Goal: Answer question/provide support

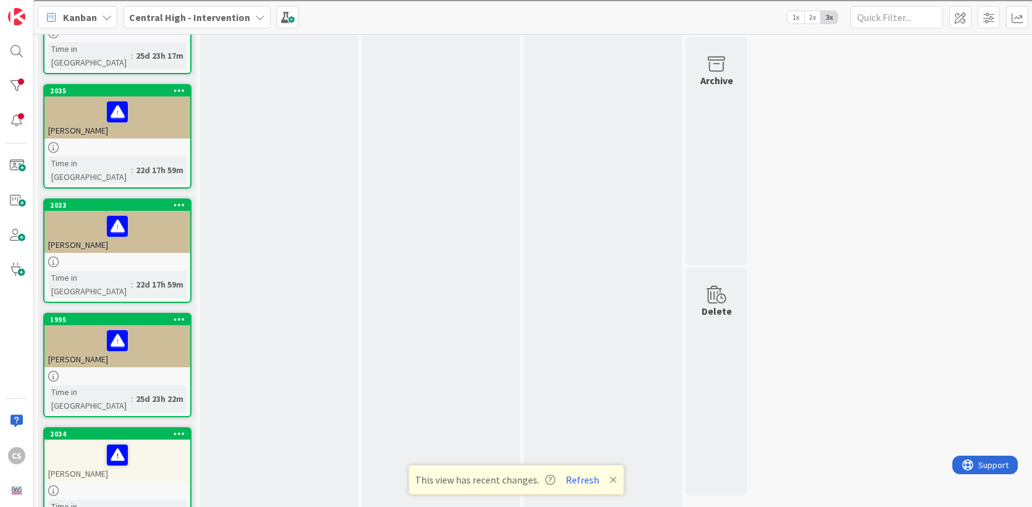
scroll to position [1432, 0]
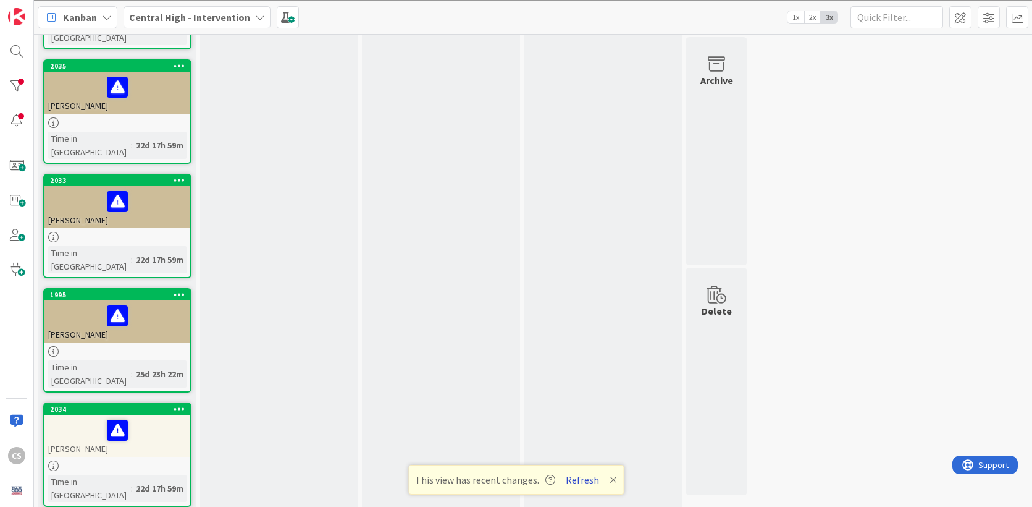
click at [581, 481] on button "Refresh" at bounding box center [582, 479] width 42 height 16
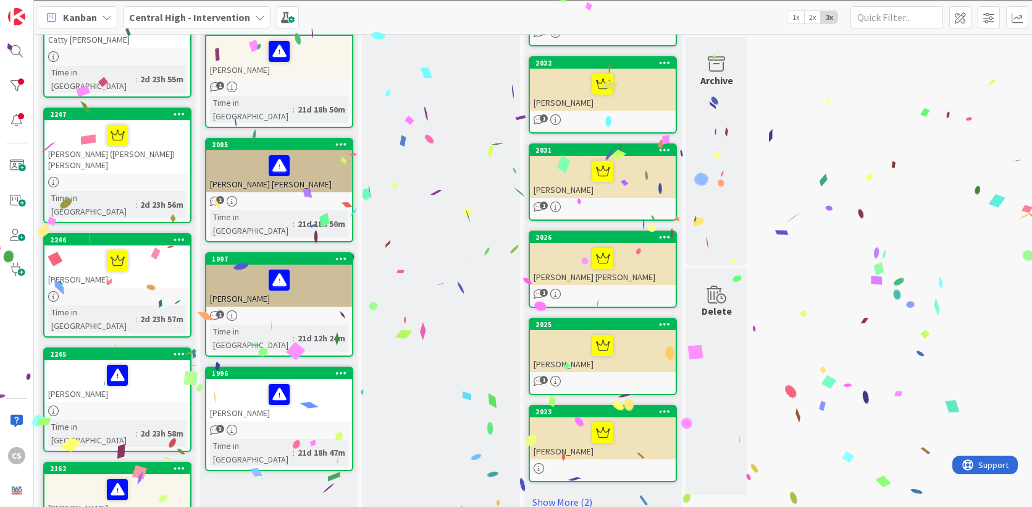
scroll to position [441, 0]
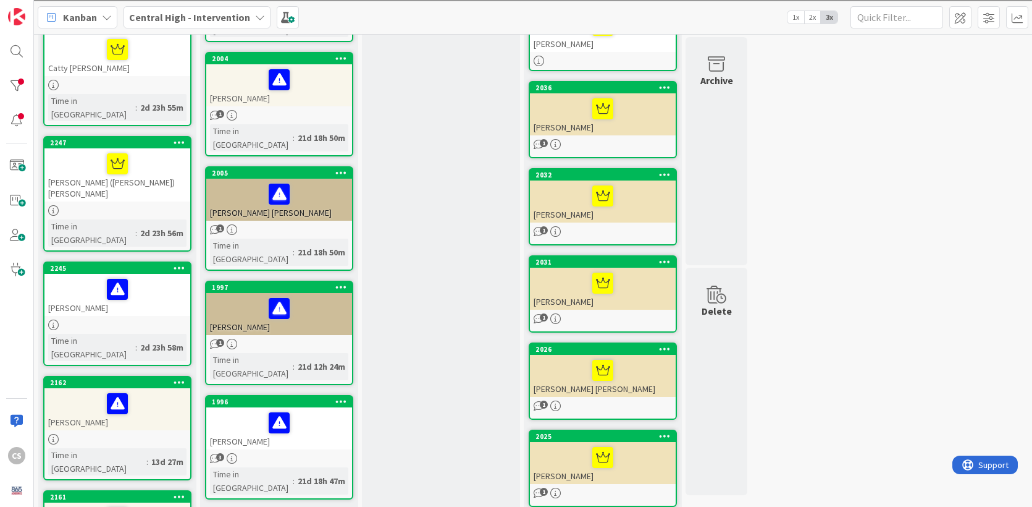
drag, startPoint x: 151, startPoint y: 190, endPoint x: 312, endPoint y: 4, distance: 245.6
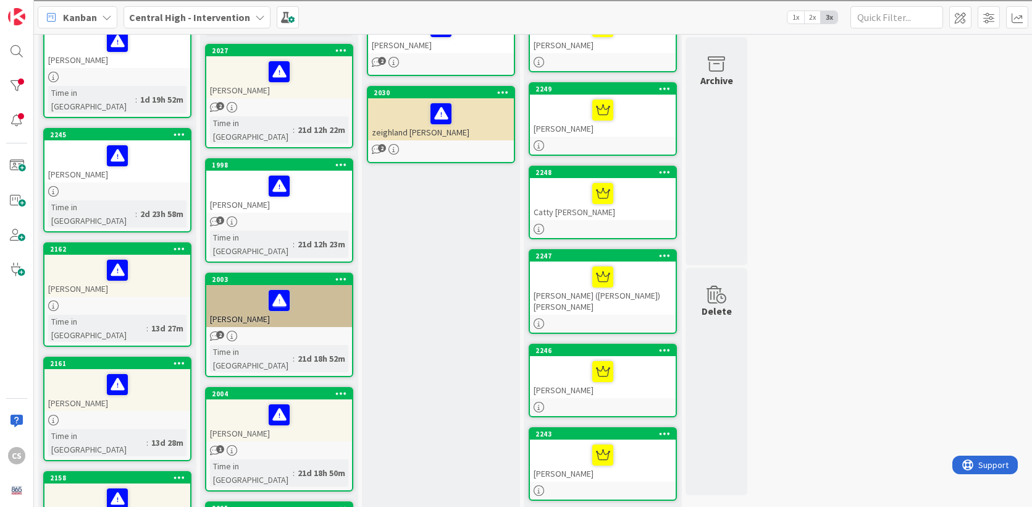
scroll to position [0, 0]
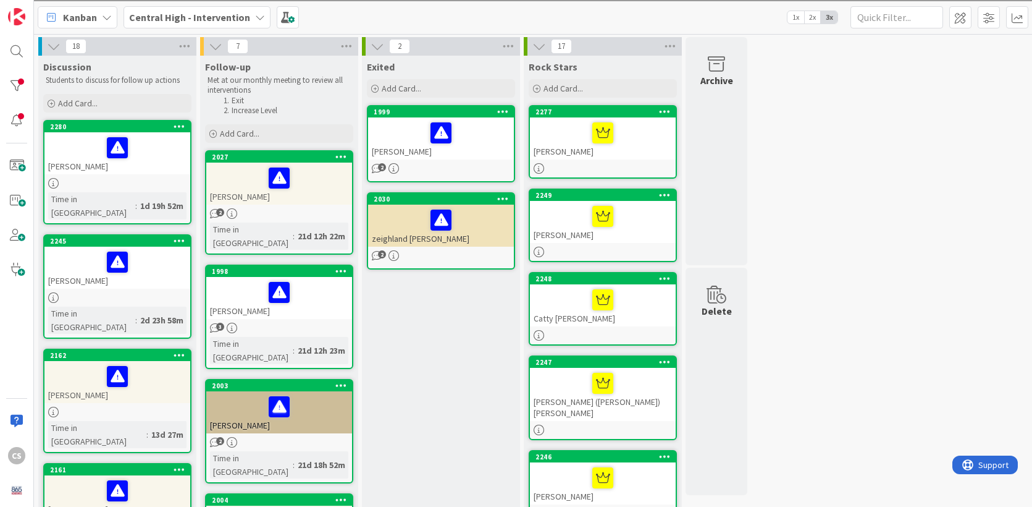
click at [539, 44] on icon at bounding box center [539, 47] width 14 height 14
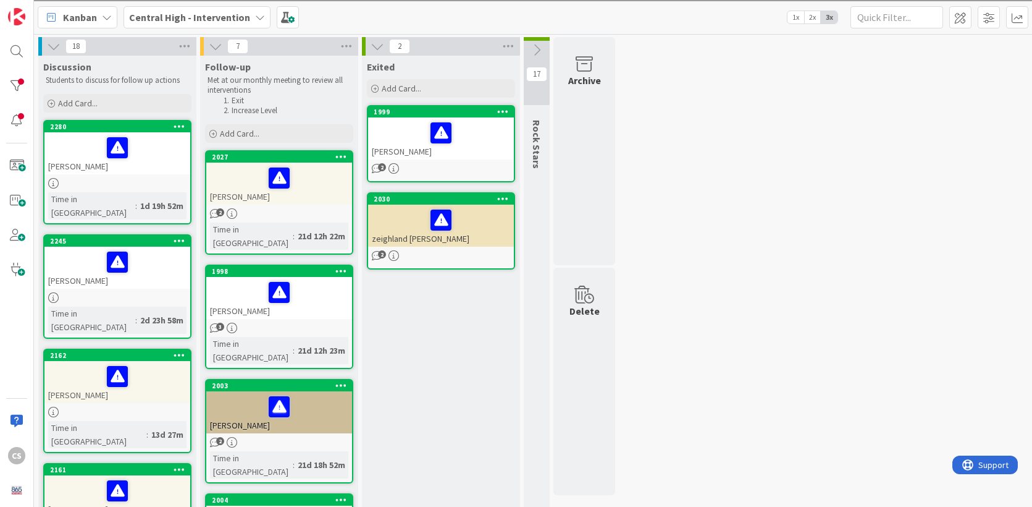
click at [378, 49] on icon at bounding box center [378, 47] width 14 height 14
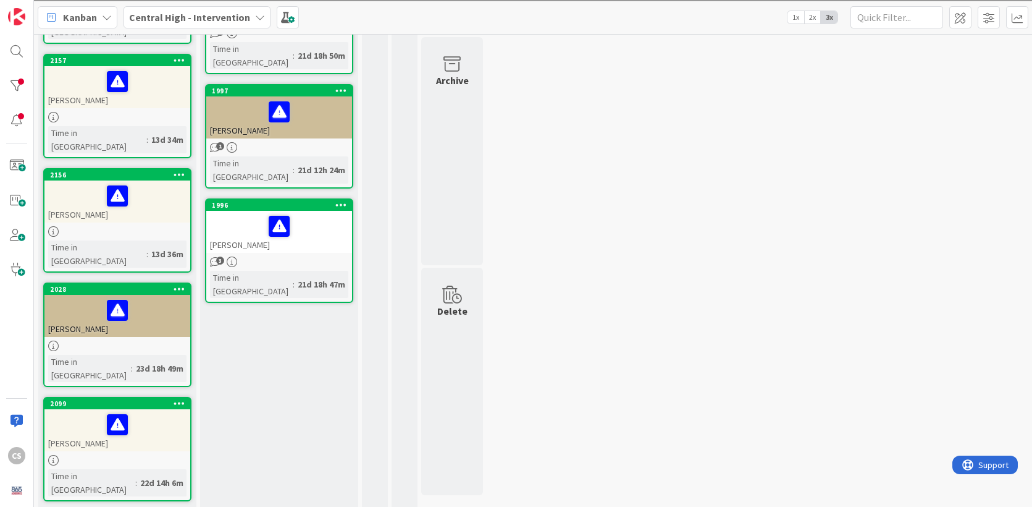
scroll to position [659, 0]
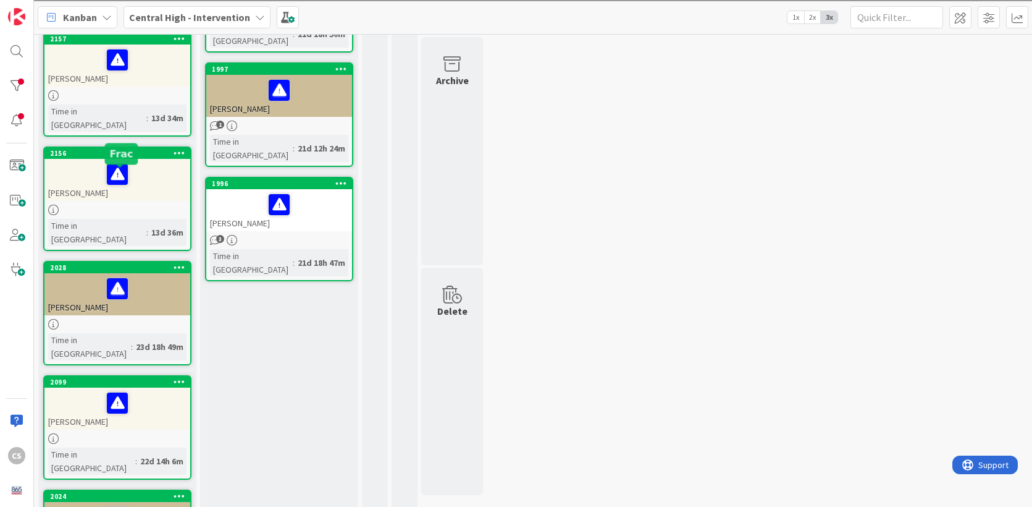
click at [152, 263] on div "2028" at bounding box center [120, 267] width 140 height 9
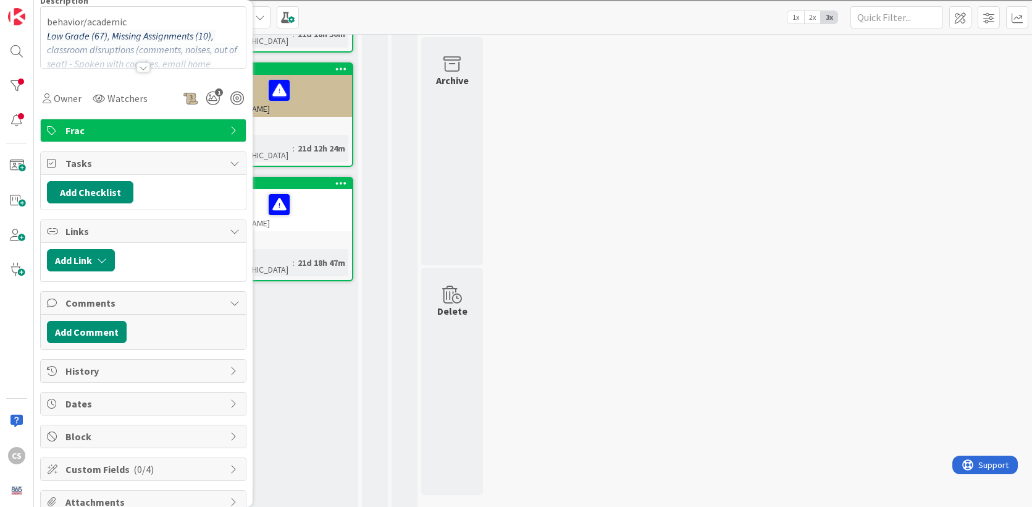
scroll to position [143, 0]
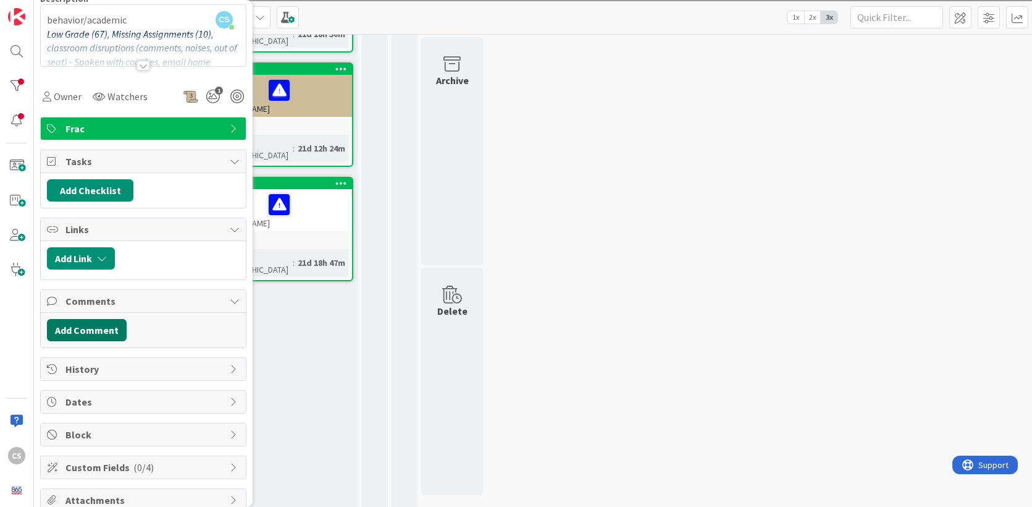
click at [91, 332] on button "Add Comment" at bounding box center [87, 330] width 80 height 22
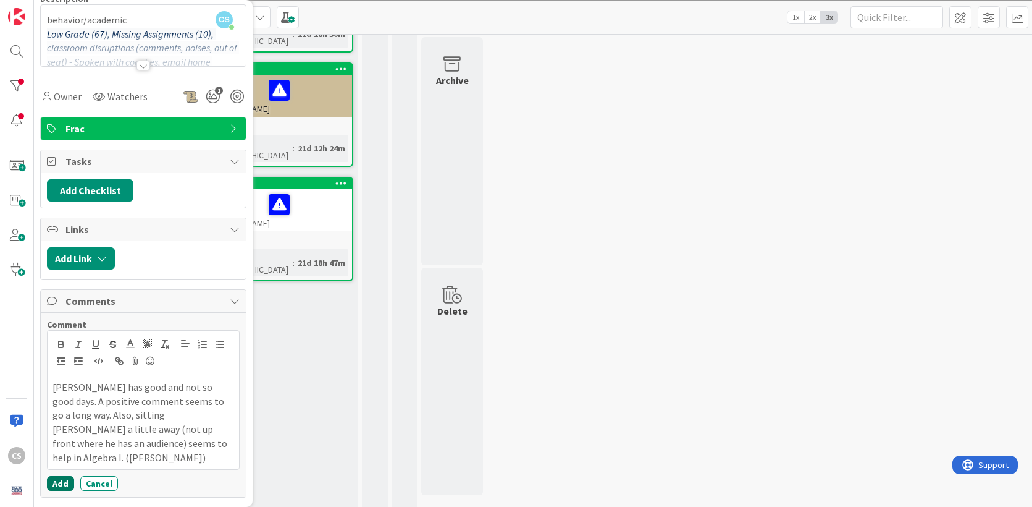
click at [62, 476] on button "Add" at bounding box center [60, 483] width 27 height 15
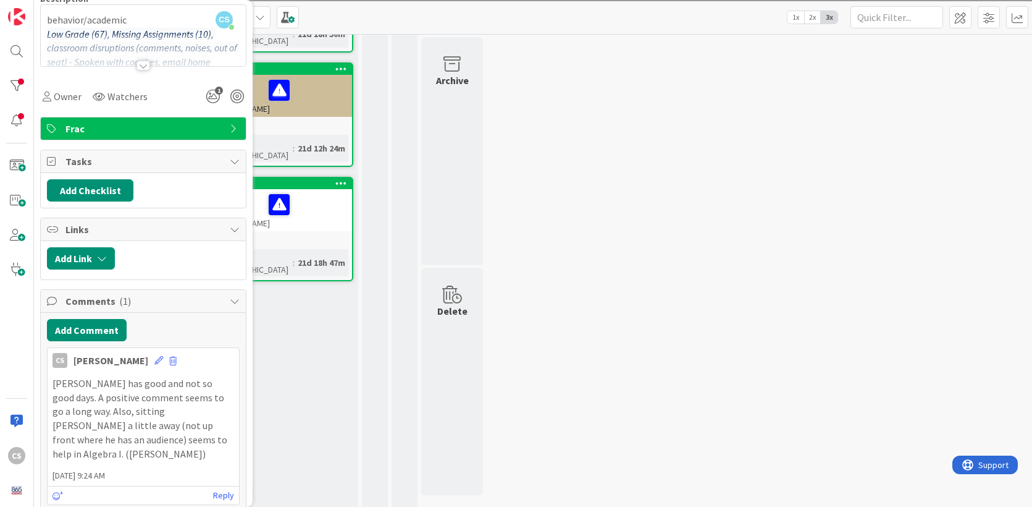
scroll to position [0, 0]
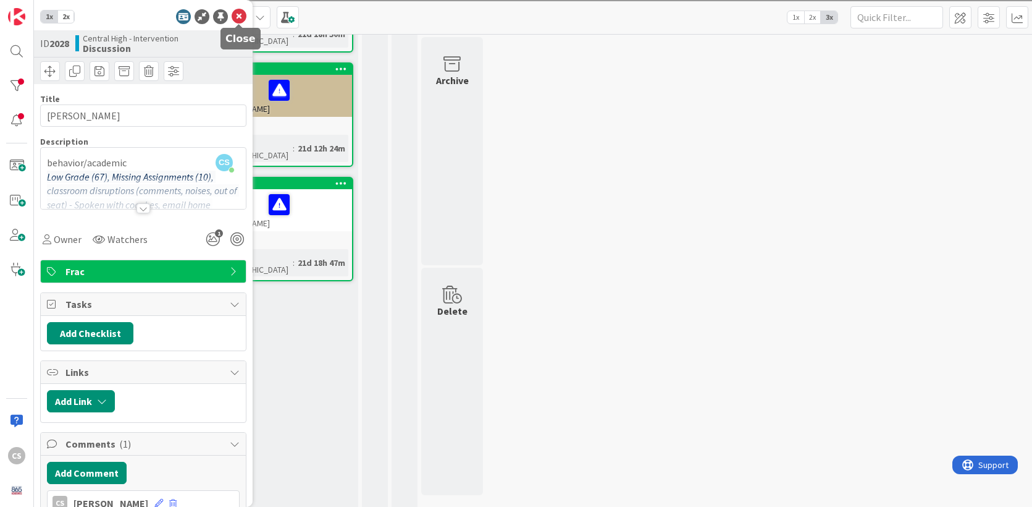
click at [237, 16] on icon at bounding box center [239, 16] width 15 height 15
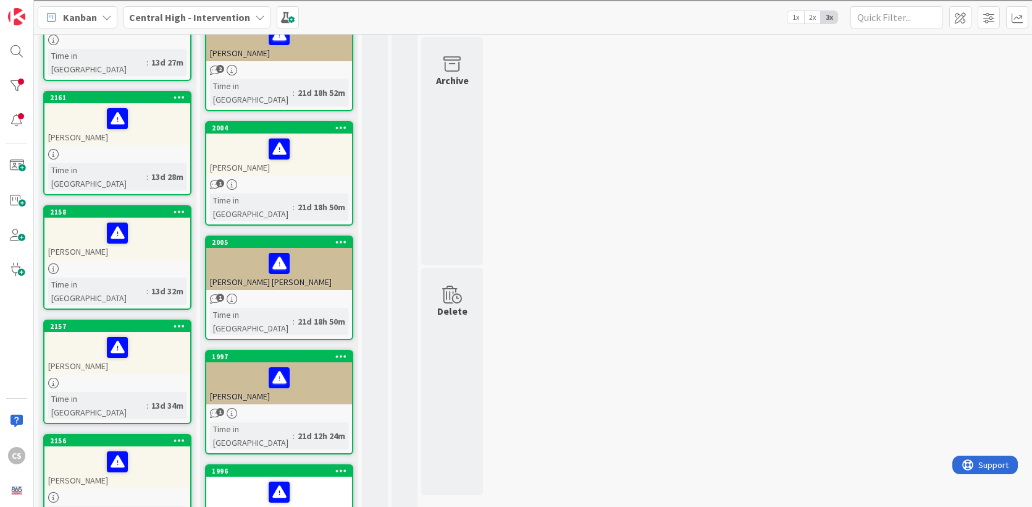
scroll to position [364, 0]
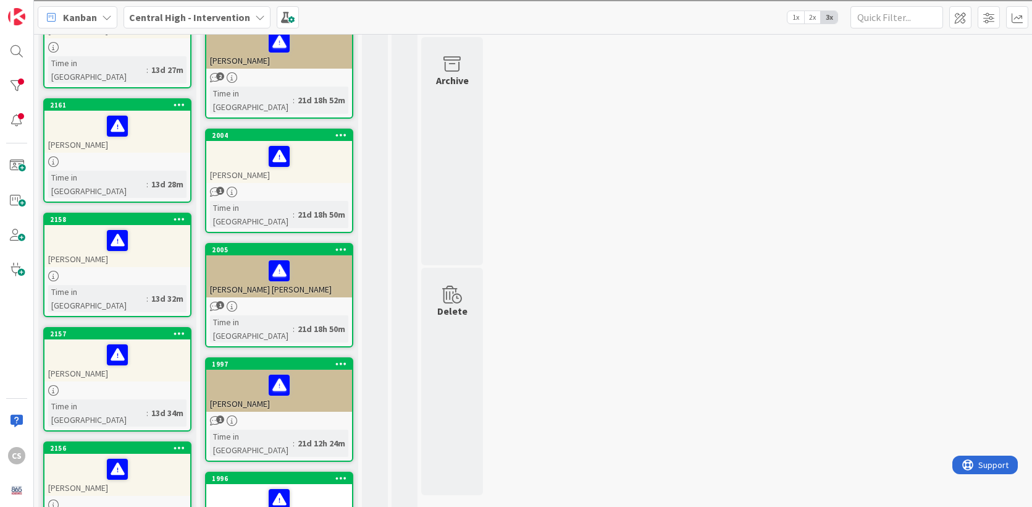
click at [158, 227] on div at bounding box center [117, 240] width 138 height 26
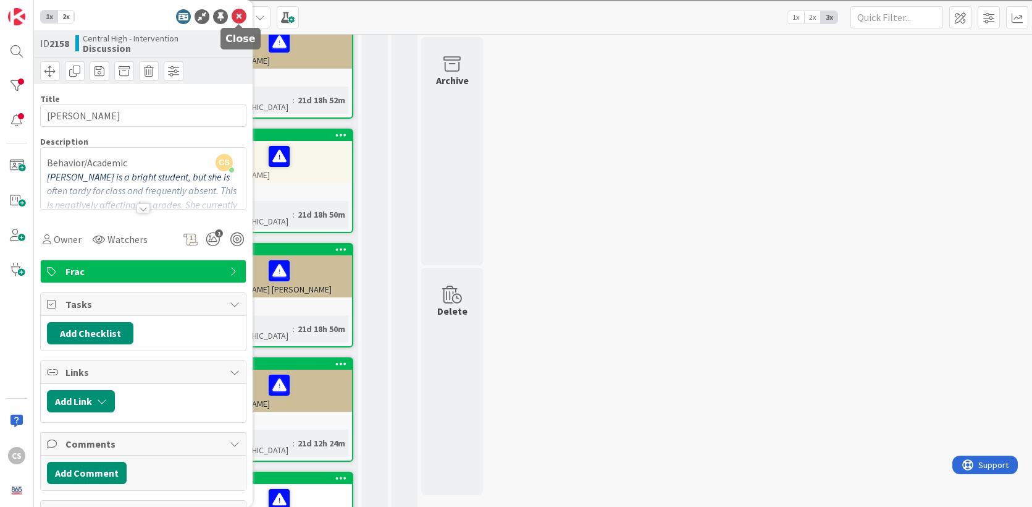
click at [238, 9] on icon at bounding box center [239, 16] width 15 height 15
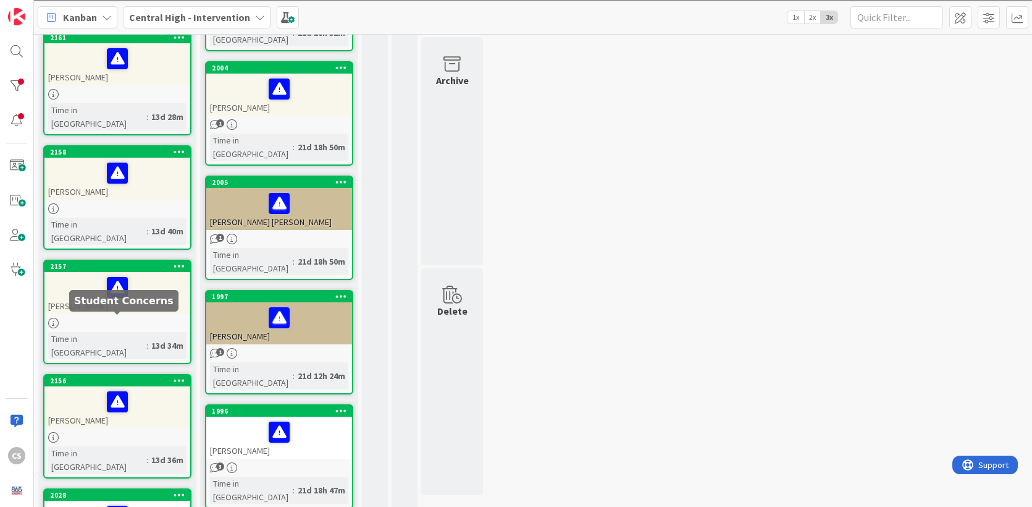
scroll to position [413, 0]
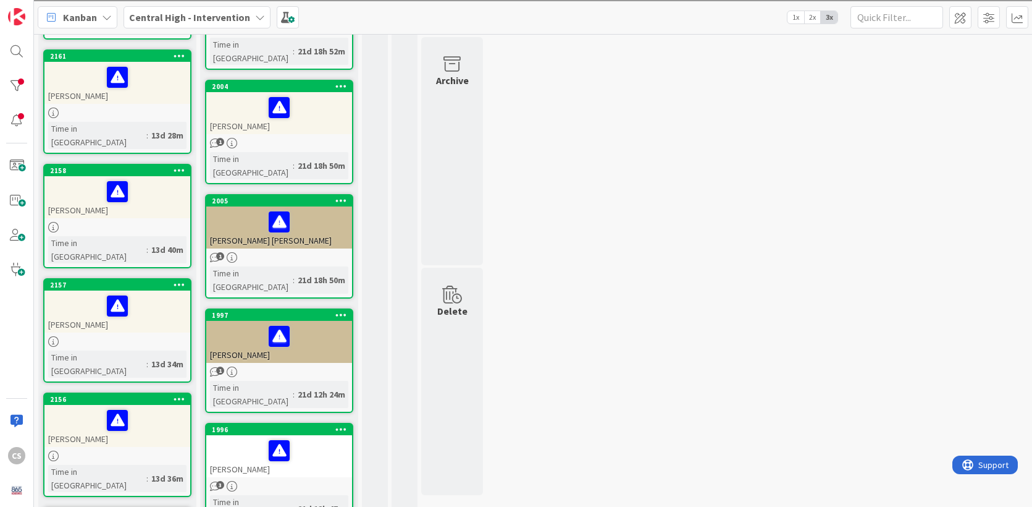
click at [137, 222] on div at bounding box center [117, 227] width 146 height 11
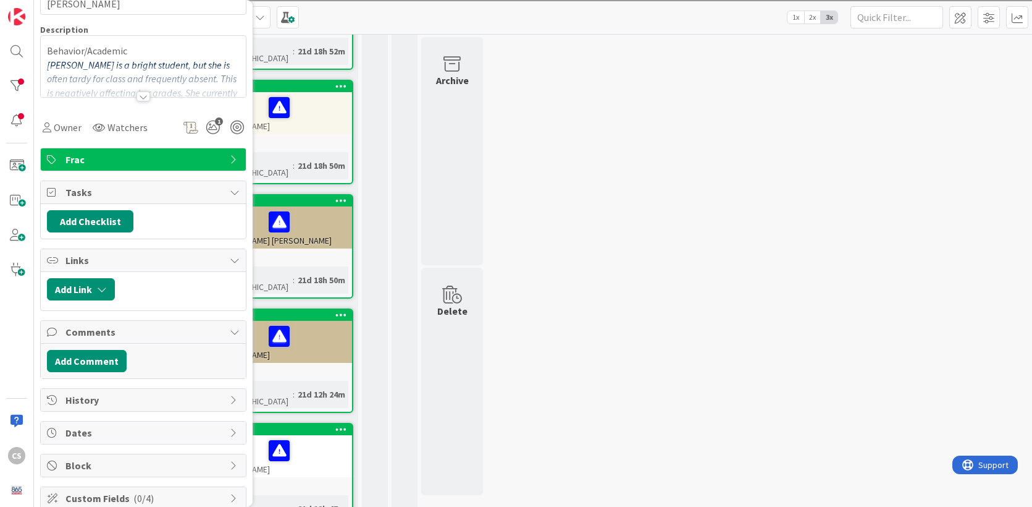
scroll to position [122, 0]
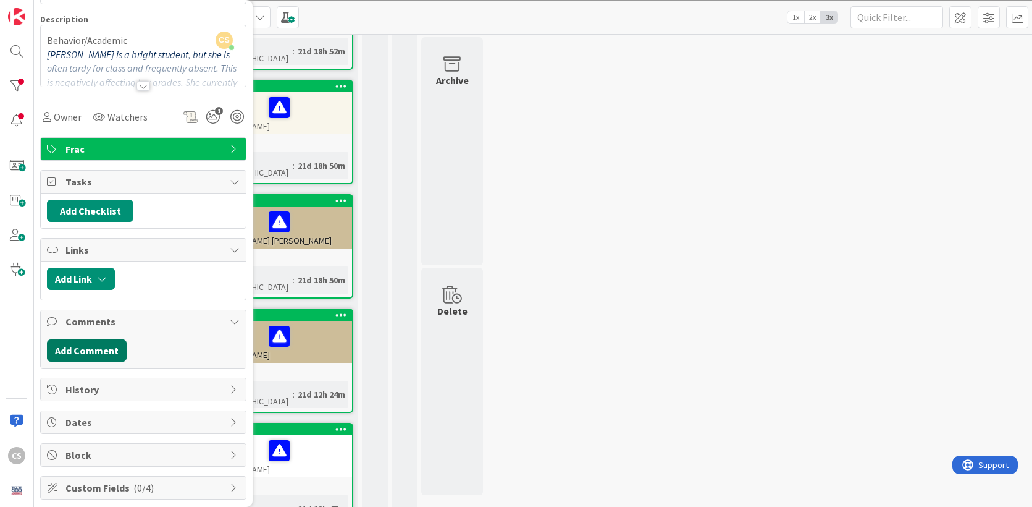
click at [86, 350] on button "Add Comment" at bounding box center [87, 350] width 80 height 22
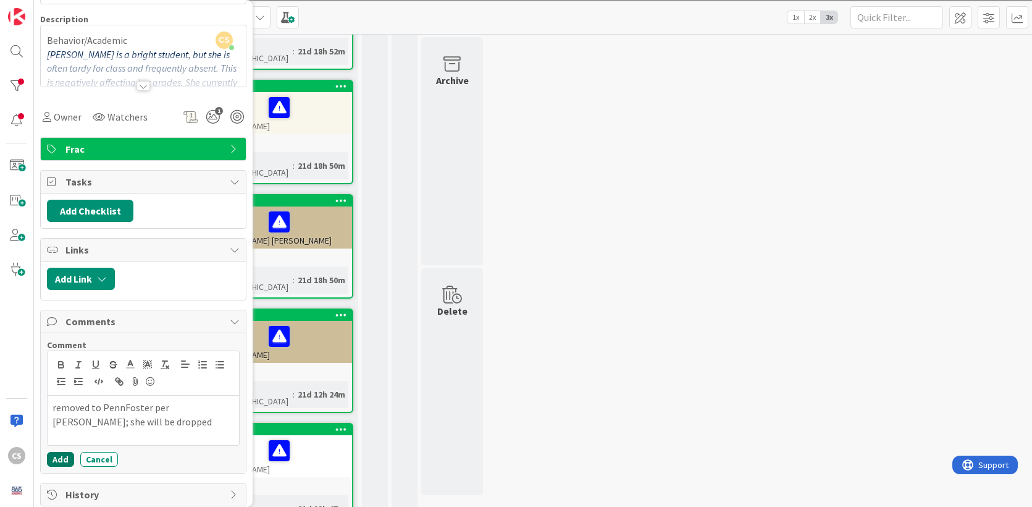
click at [56, 459] on button "Add" at bounding box center [60, 459] width 27 height 15
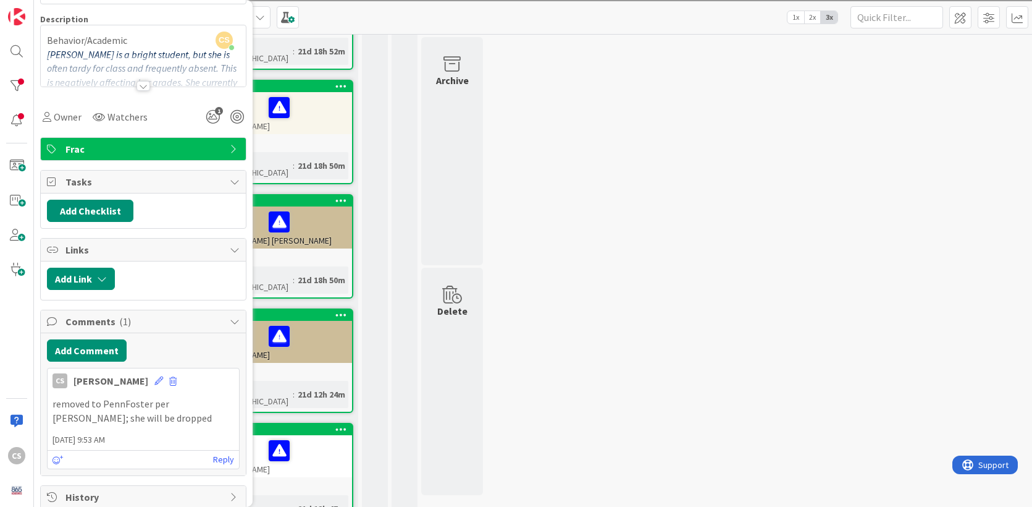
scroll to position [0, 0]
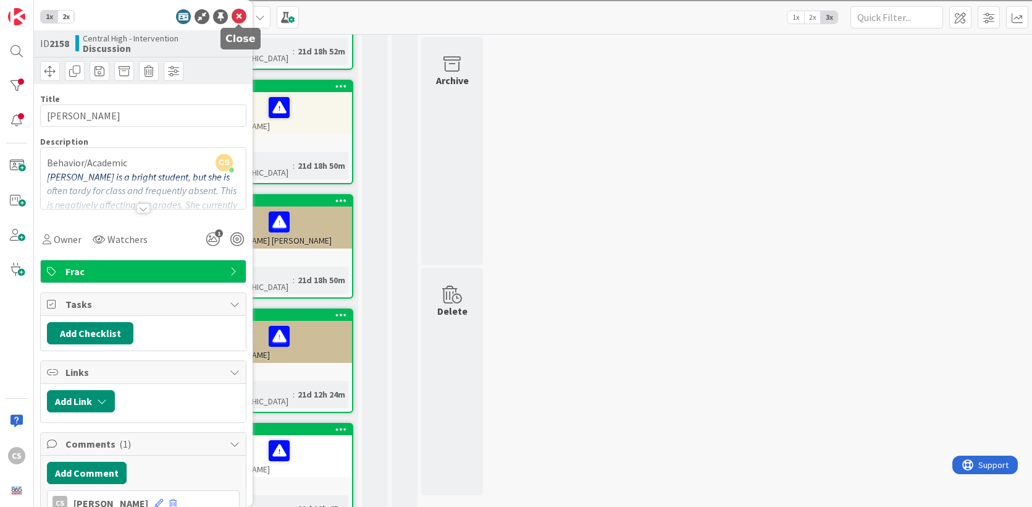
click at [240, 16] on icon at bounding box center [239, 16] width 15 height 15
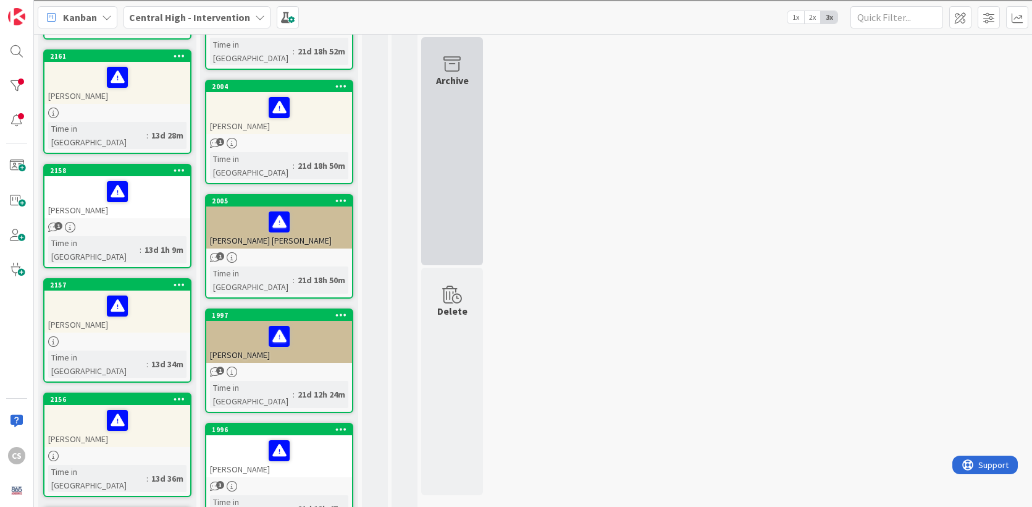
click at [480, 132] on div "Archive" at bounding box center [452, 151] width 62 height 228
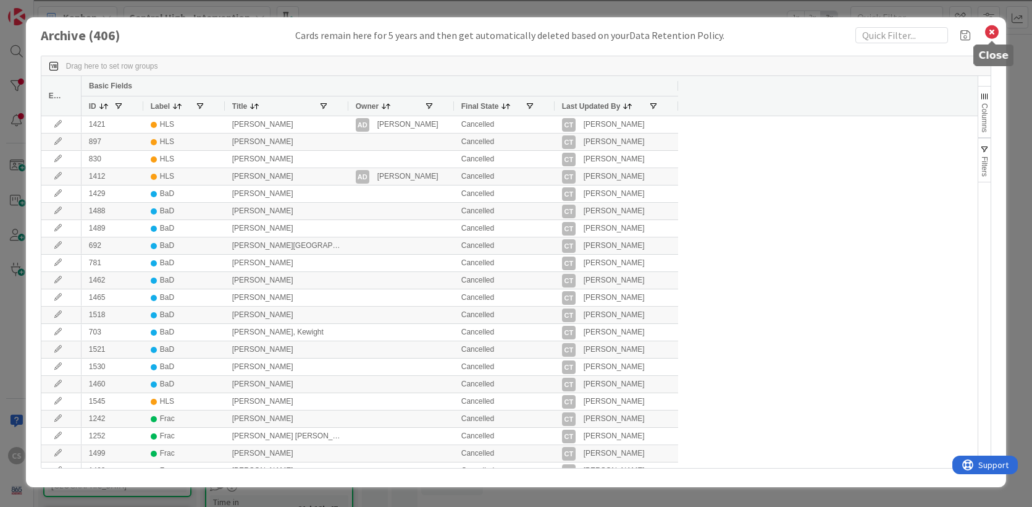
click at [991, 30] on icon at bounding box center [992, 31] width 16 height 17
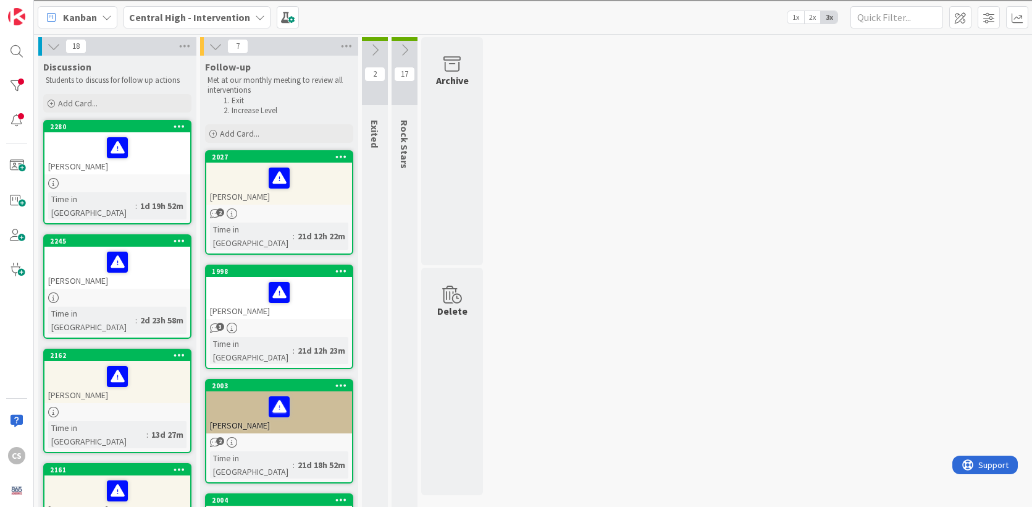
click at [406, 53] on icon at bounding box center [405, 50] width 14 height 14
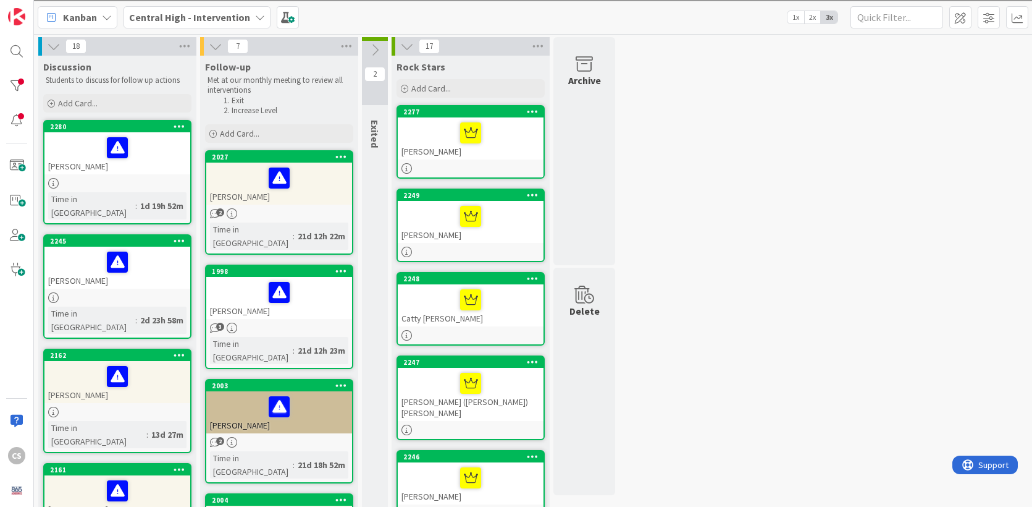
click at [374, 46] on icon at bounding box center [375, 50] width 14 height 14
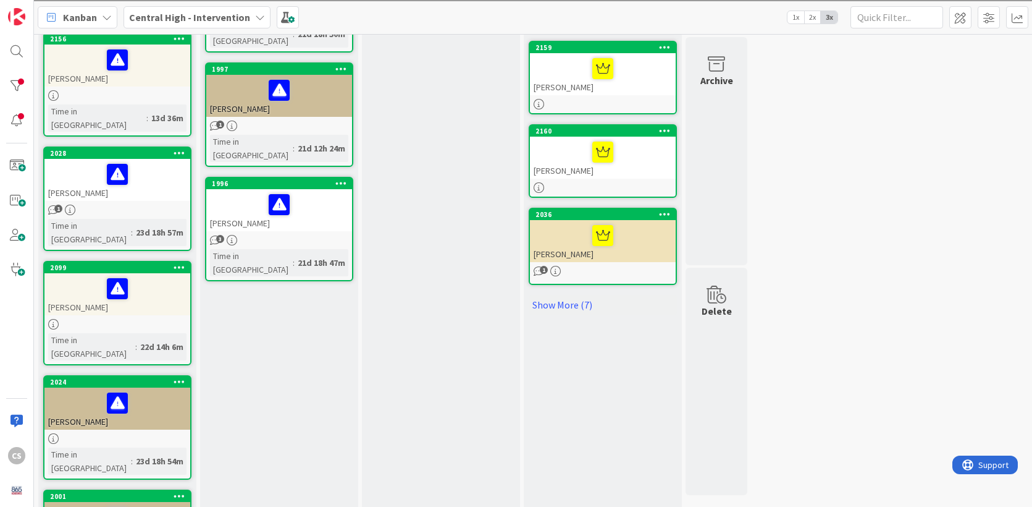
scroll to position [662, 0]
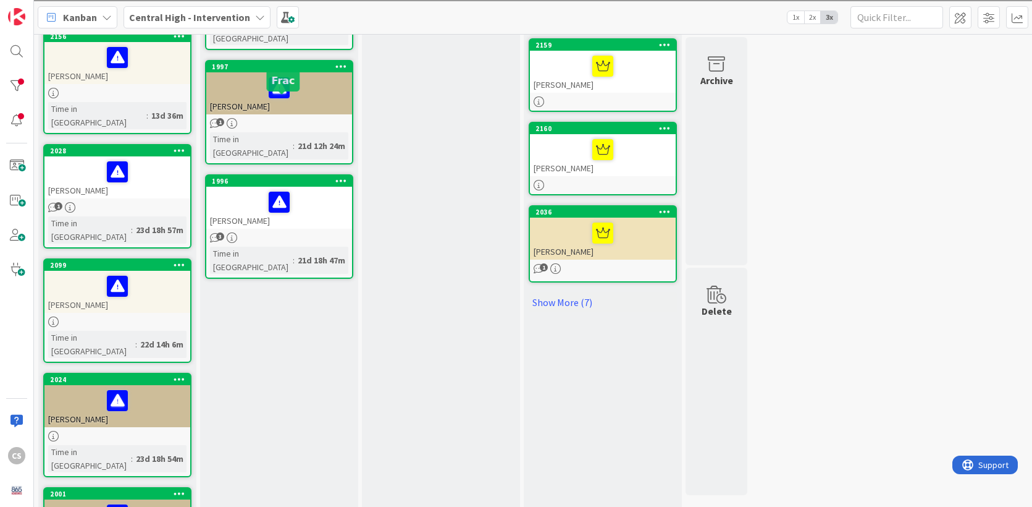
click at [309, 177] on div "1996" at bounding box center [282, 181] width 140 height 9
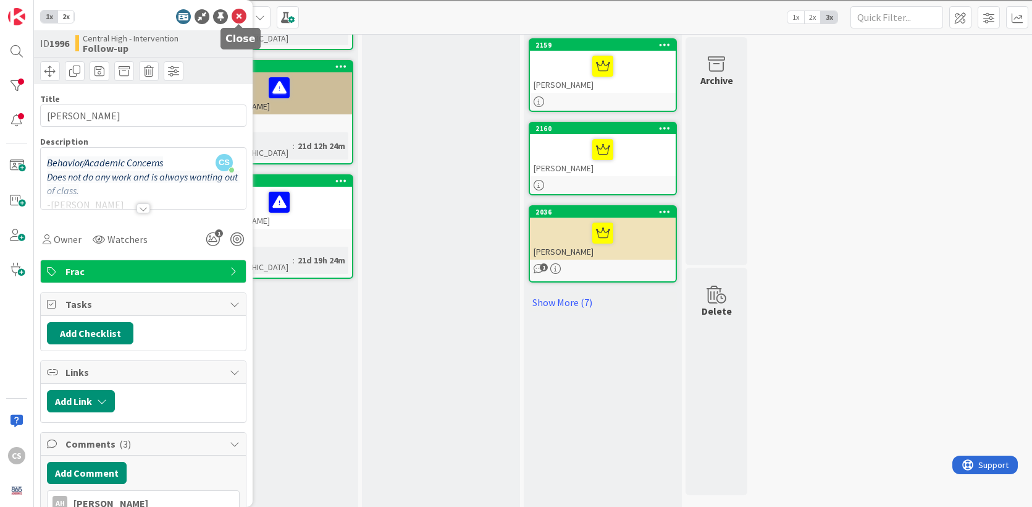
click at [237, 19] on icon at bounding box center [239, 16] width 15 height 15
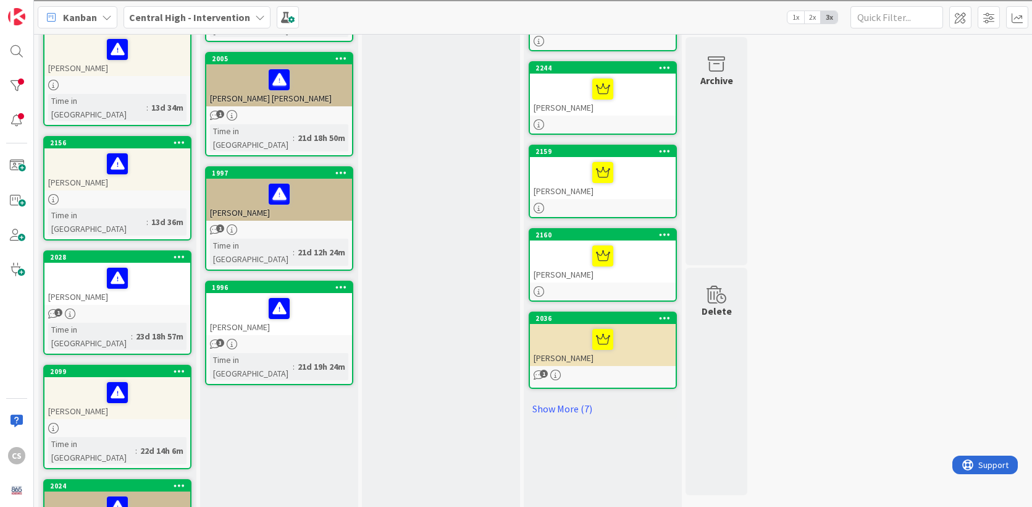
click at [315, 181] on div at bounding box center [279, 194] width 138 height 26
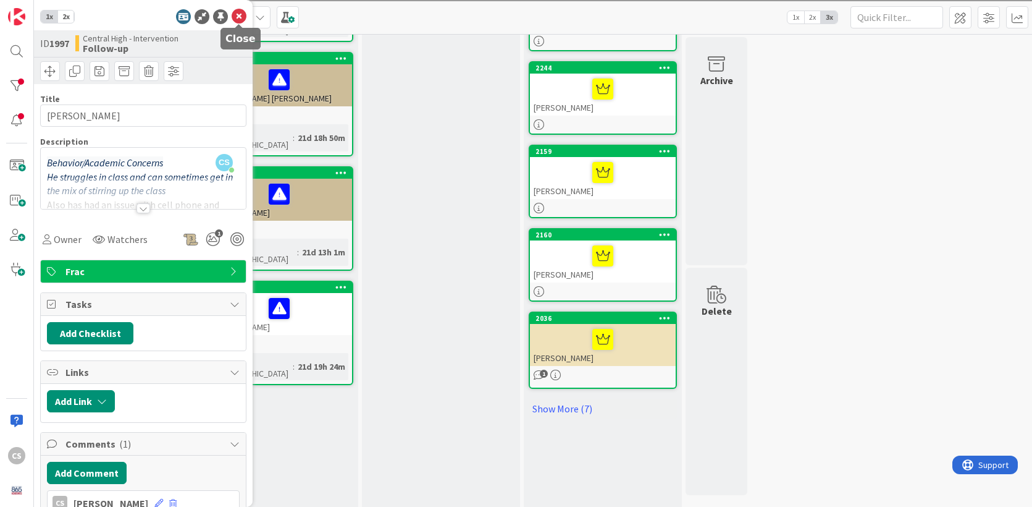
click at [242, 16] on icon at bounding box center [239, 16] width 15 height 15
